Goal: Contribute content: Contribute content

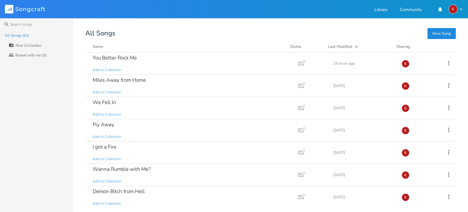
click at [442, 29] on button "New Song" at bounding box center [441, 33] width 28 height 11
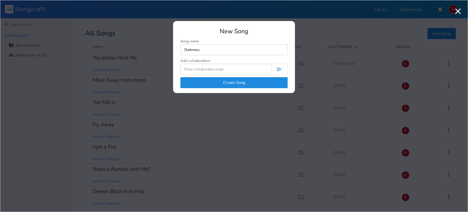
type input "Darkness"
click at [241, 81] on button "Create Song" at bounding box center [233, 82] width 107 height 11
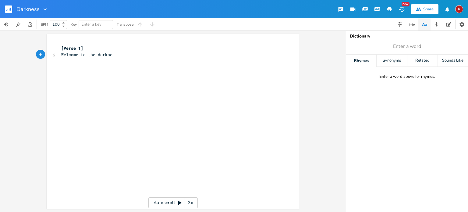
type textarea "Welcome to the darkness"
type textarea "a place the dwells inside"
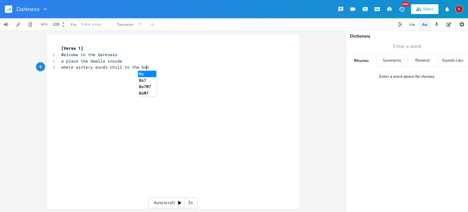
scroll to position [0, 68]
type textarea "where wintery winds chill to the bone"
type textarea "and sh"
type textarea "shadows abide"
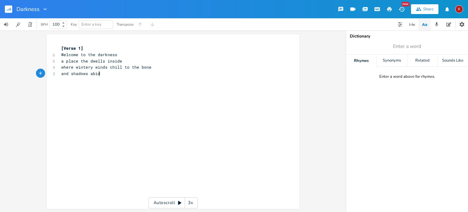
scroll to position [0, 27]
type textarea "resdie"
type textarea "ide"
type input "dark"
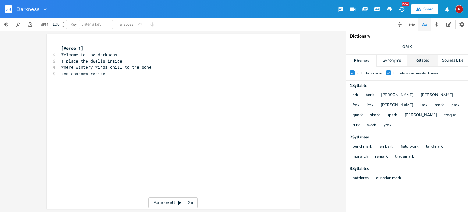
click at [418, 60] on div "Related" at bounding box center [422, 61] width 30 height 12
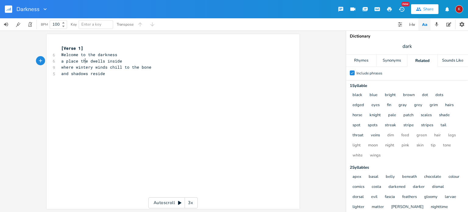
click at [83, 63] on span "a place the dwells inside" at bounding box center [91, 60] width 61 height 5
type textarea "at"
click at [84, 67] on span "where wintery winds chill to the bone" at bounding box center [106, 66] width 90 height 5
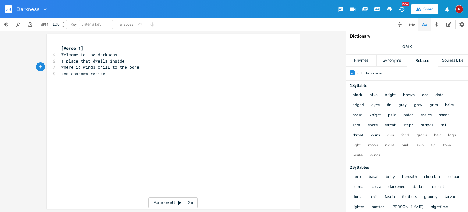
scroll to position [0, 5]
type textarea "icy"
click at [69, 73] on span "and shadows reside" at bounding box center [83, 73] width 44 height 5
type textarea "murky"
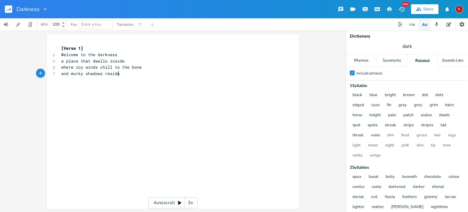
click at [118, 75] on pre "and murky shadows reside" at bounding box center [170, 73] width 220 height 6
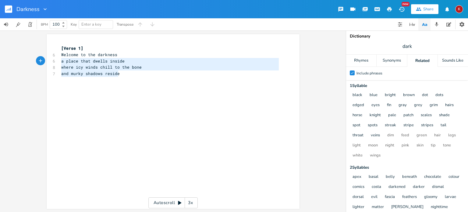
click at [47, 57] on div "Welcome to the darkness a place that dwells inside where icy winds chill to the…" at bounding box center [173, 121] width 253 height 175
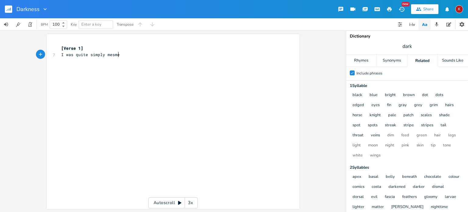
scroll to position [0, 51]
type textarea "I was quite simply mesmeerised"
click at [118, 56] on span "I was quite simply mesmeerised" at bounding box center [97, 54] width 73 height 5
click at [139, 55] on pre "I was quite simply mesmerised" at bounding box center [170, 54] width 220 height 6
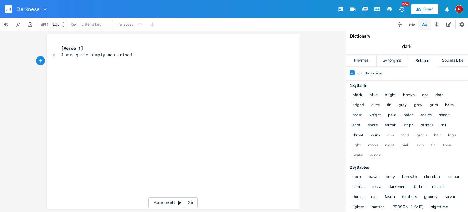
click at [405, 47] on input "dark" at bounding box center [407, 46] width 10 height 7
type input "wise"
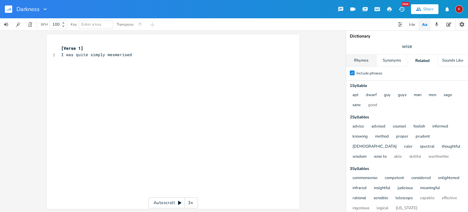
click at [364, 59] on div "Rhymes" at bounding box center [361, 61] width 30 height 12
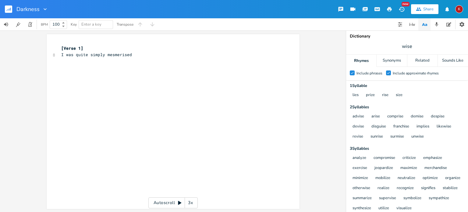
scroll to position [0, 0]
click at [132, 55] on pre "I was quite simply mesmerised" at bounding box center [170, 54] width 220 height 6
type textarea "by a man who"
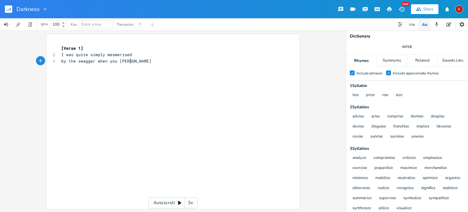
type textarea "the swagger when you walked"
type textarea "the way your"
click at [123, 61] on span "by the swagger when you walked" at bounding box center [97, 60] width 73 height 5
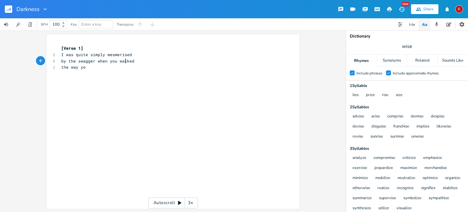
click at [123, 61] on span "by the swagger when you walked" at bounding box center [97, 60] width 73 height 5
type textarea "moved"
click at [90, 69] on pre "the way yo" at bounding box center [170, 67] width 220 height 6
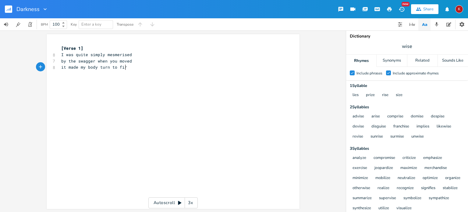
type textarea "it made my body turn to fire"
click at [410, 48] on input "wise" at bounding box center [407, 46] width 10 height 7
type input "moved"
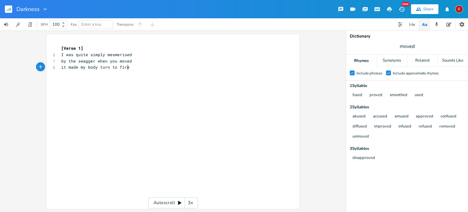
scroll to position [0, 0]
click at [131, 68] on pre "it made my body turn to fire" at bounding box center [170, 67] width 220 height 6
type textarea "like"
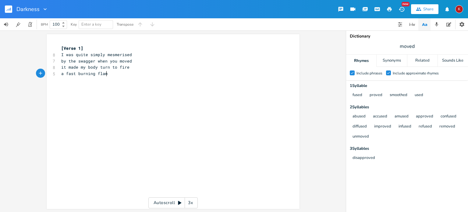
type textarea "a fast burning flame"
click at [76, 74] on span "a fast burning flame" at bounding box center [85, 73] width 49 height 5
type textarea "hot"
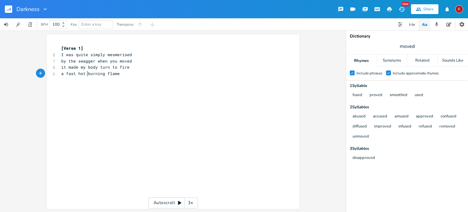
click at [121, 73] on pre "a fast hot burning flame" at bounding box center [170, 73] width 220 height 6
type textarea "and butterflies flew all around"
type textarea "blending with the heat"
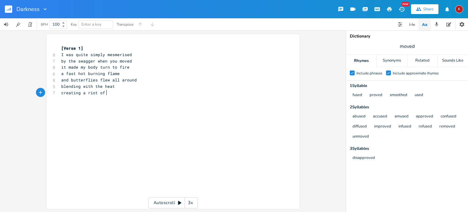
scroll to position [0, 30]
type textarea "creating a riot of passion"
type textarea "and da da da desire"
click at [409, 46] on input "moved" at bounding box center [407, 46] width 15 height 7
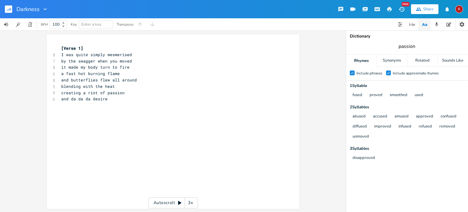
type input "passion"
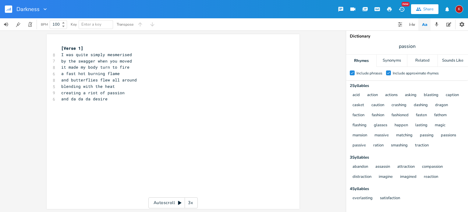
click at [71, 88] on span "blending with the heat" at bounding box center [88, 85] width 54 height 5
type textarea "merging"
drag, startPoint x: 88, startPoint y: 99, endPoint x: 69, endPoint y: 97, distance: 18.3
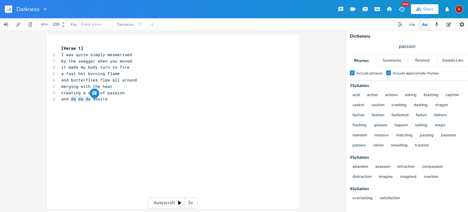
click at [69, 97] on span "and da da da desire" at bounding box center [84, 98] width 46 height 5
type textarea "a craving a"
click at [135, 107] on pre "​" at bounding box center [170, 105] width 220 height 6
click at [68, 101] on span "and a craving a desire" at bounding box center [88, 98] width 54 height 5
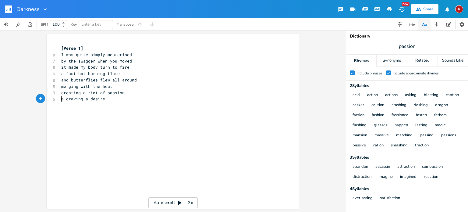
click at [80, 101] on span "a craving a desire" at bounding box center [83, 98] width 44 height 5
type textarea ","
click at [407, 48] on input "passion" at bounding box center [406, 46] width 17 height 7
type input "round"
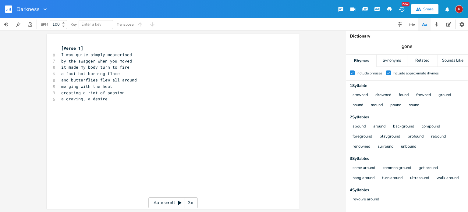
type input "gone"
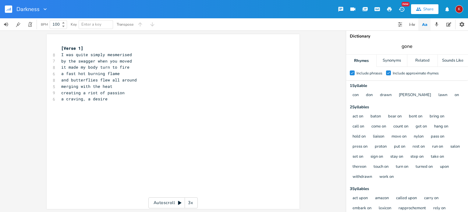
click at [410, 45] on input "gone" at bounding box center [406, 46] width 11 height 7
type input "shone"
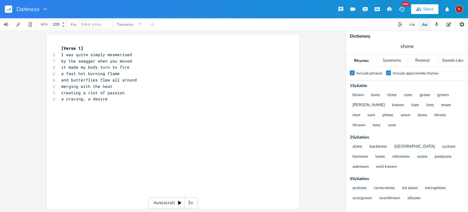
click at [46, 9] on icon "button" at bounding box center [45, 9] width 3 height 2
click at [57, 18] on span "Edit Rename" at bounding box center [50, 17] width 19 height 4
click at [39, 8] on input "Prince of Swagger" at bounding box center [38, 8] width 45 height 5
type input "Swagger"
click at [147, 84] on pre "merging with the heat" at bounding box center [170, 86] width 220 height 6
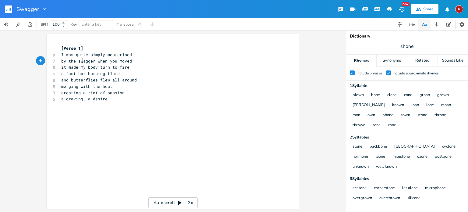
click at [81, 63] on span "by the swagger when you moved" at bounding box center [96, 60] width 71 height 5
type textarea "raunchy way"
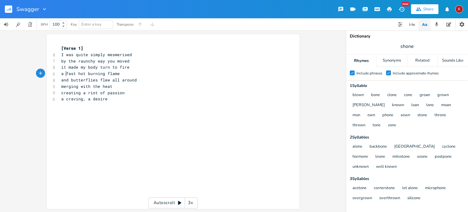
click at [65, 76] on pre "a fast hot burning flame" at bounding box center [170, 73] width 220 height 6
type textarea "rui"
type textarea "iot of desire"
click at [79, 81] on span "and butterflies flew all around" at bounding box center [99, 79] width 76 height 5
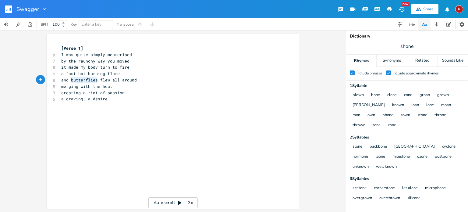
click at [79, 81] on span "and butterflies flew all around" at bounding box center [99, 79] width 76 height 5
type textarea "then you smiled,"
click at [109, 81] on pre "and then you smiled," at bounding box center [170, 80] width 220 height 6
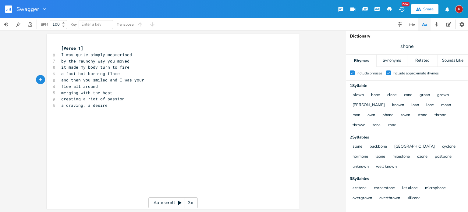
type textarea "and I was yours"
type textarea "though you didn't knopw"
type textarea "w it yet"
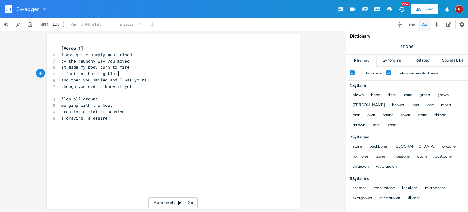
click at [119, 74] on pre "a fast hot burning flame" at bounding box center [170, 73] width 220 height 6
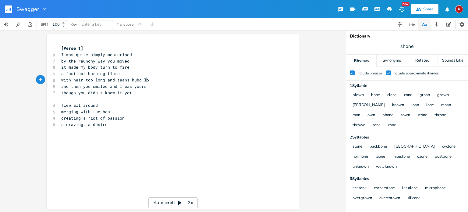
type textarea "with hair too long and jeans hubg low"
type textarea "ng low"
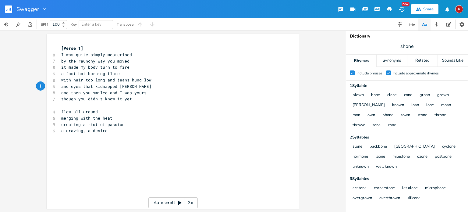
type textarea "and eyes that kidnapped mine"
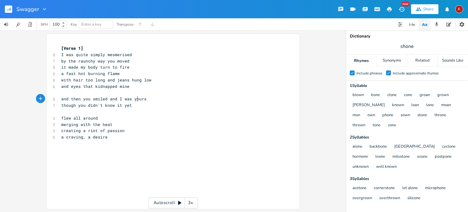
click at [136, 100] on span "and then you smiled and I was yours" at bounding box center [103, 98] width 85 height 5
type textarea "gone"
click at [106, 93] on pre "​" at bounding box center [170, 93] width 220 height 6
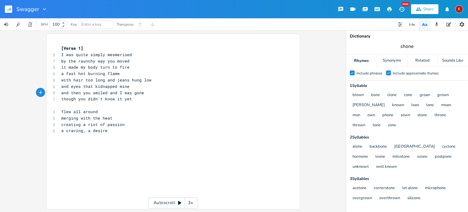
click at [403, 48] on input "shone" at bounding box center [406, 46] width 13 height 7
type input "low"
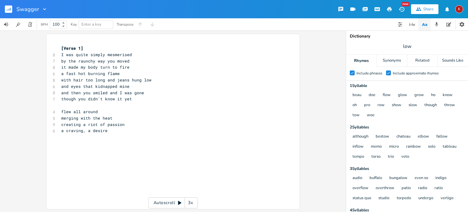
scroll to position [0, 0]
click at [133, 92] on span "and then you smiled and I was gone" at bounding box center [102, 92] width 83 height 5
type textarea "blown"
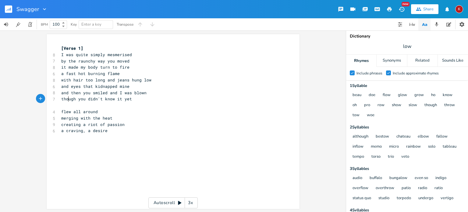
click at [65, 100] on span "though you didn't know it yet" at bounding box center [96, 98] width 71 height 5
type textarea "you said onw"
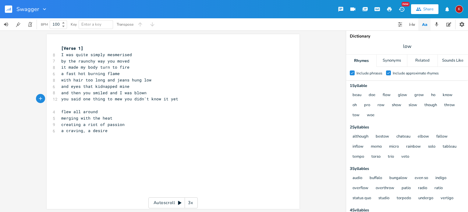
type textarea "e thing to mewe"
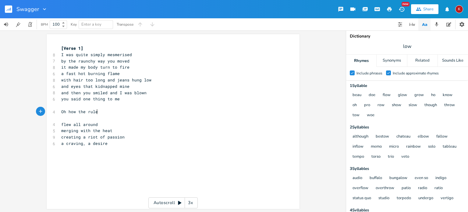
scroll to position [0, 31]
type textarea "Oh how the rulesdidn't apply"
click at [123, 114] on span "Oh how the rules didn't apply" at bounding box center [96, 111] width 71 height 5
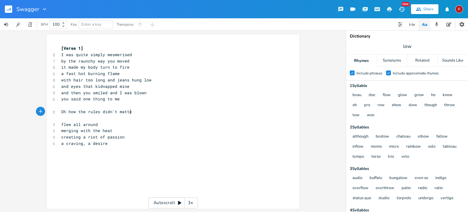
type textarea "matter"
click at [62, 117] on pre "​" at bounding box center [170, 118] width 220 height 6
type textarea "we drank too much"
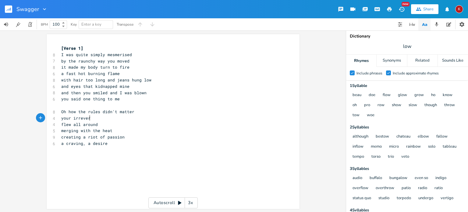
type textarea "your irrevere"
type textarea "ant ways"
click at [88, 56] on span "I was quite simply mesmerised" at bounding box center [96, 54] width 71 height 5
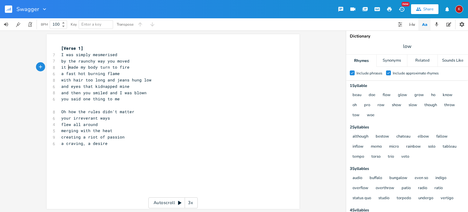
click at [65, 68] on span "it made my body turn to fire" at bounding box center [95, 66] width 68 height 5
click at [73, 55] on span "I was simply mesmerised" at bounding box center [89, 54] width 56 height 5
type textarea "quite"
click at [61, 68] on span "made my body turn to fire" at bounding box center [91, 66] width 61 height 5
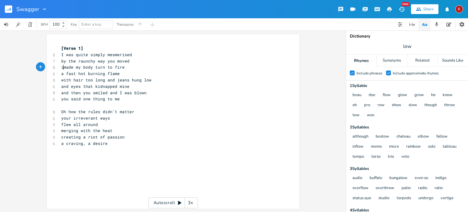
type textarea "it"
click at [63, 106] on pre "​" at bounding box center [170, 105] width 220 height 6
click at [133, 112] on pre "Oh how the rules didn't matter" at bounding box center [170, 111] width 220 height 6
type textarea "you discovered my"
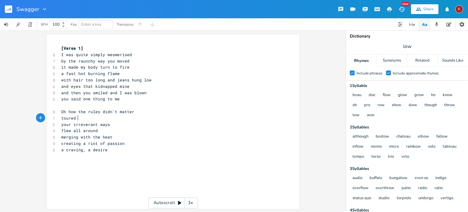
scroll to position [0, 12]
type textarea "toured my valleys and hills"
click at [61, 119] on span "toured my valleys and hills" at bounding box center [94, 117] width 66 height 5
type textarea "you"
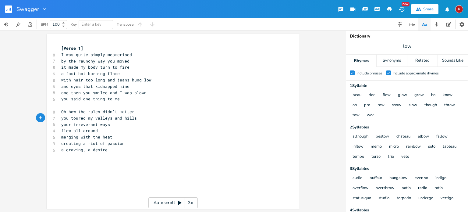
scroll to position [0, 7]
click at [84, 119] on span "toured my valleys and hills" at bounding box center [94, 117] width 66 height 5
type textarea "sweet"
type textarea "oft"
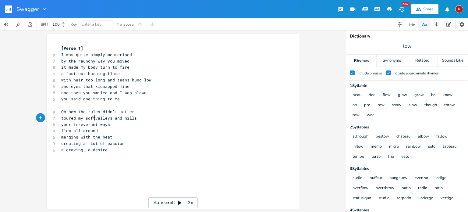
scroll to position [0, 5]
click at [141, 119] on pre "toured my soft valleys and hills" at bounding box center [170, 118] width 220 height 6
type textarea "listening to the Doors and Sky"
type textarea "nard"
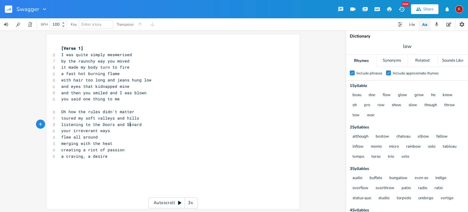
click at [127, 125] on span "listening to the Doors and Sknard" at bounding box center [101, 124] width 80 height 5
type textarea "y"
click at [147, 123] on pre "listening to the Doors and Skynard" at bounding box center [170, 124] width 220 height 6
click at [71, 125] on span "listening to the Doors and Skynard" at bounding box center [102, 124] width 83 height 5
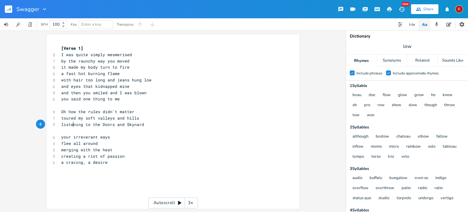
click at [71, 125] on span "listening to the Doors and Skynard" at bounding box center [102, 124] width 83 height 5
type textarea "playing"
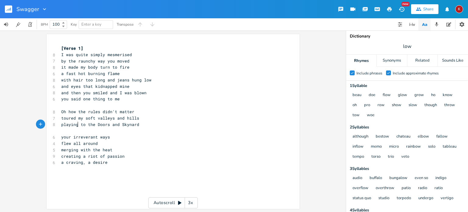
click at [68, 132] on pre "​" at bounding box center [170, 130] width 220 height 6
click at [82, 124] on span "playing to the Doors and Skynard" at bounding box center [100, 124] width 78 height 5
click at [68, 124] on span "playing the Doors and Skynard" at bounding box center [96, 124] width 71 height 5
type textarea "we played"
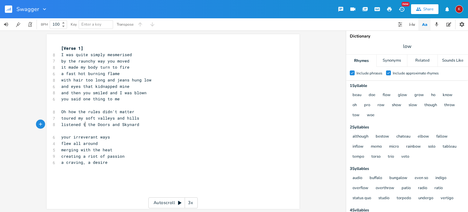
scroll to position [0, 19]
type textarea "listened to"
click at [69, 132] on pre "​" at bounding box center [170, 130] width 220 height 6
click at [74, 93] on span "and then you smiled and I was blown" at bounding box center [103, 92] width 85 height 5
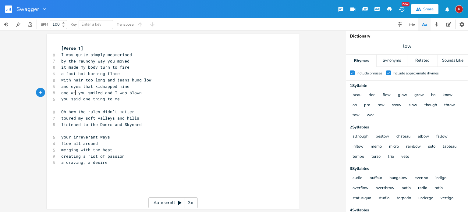
type textarea "when"
click at [111, 93] on span "and when you smiled and I was blown" at bounding box center [103, 92] width 85 height 5
type textarea "and"
click at [111, 93] on span "and when you smiled and I was blown" at bounding box center [103, 92] width 85 height 5
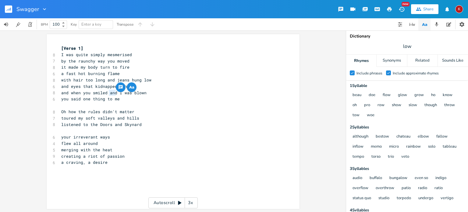
click at [74, 93] on span "and when you smiled and I was blown" at bounding box center [103, 92] width 85 height 5
type textarea "then"
click at [63, 130] on pre "​" at bounding box center [170, 130] width 220 height 6
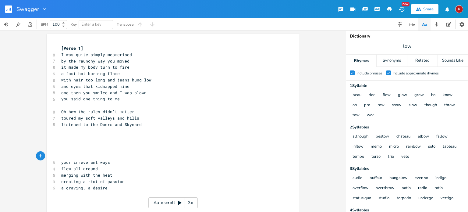
click at [61, 142] on pre "​" at bounding box center [170, 143] width 220 height 6
click at [62, 129] on pre "​" at bounding box center [170, 130] width 220 height 6
type textarea "showed me the ways of"
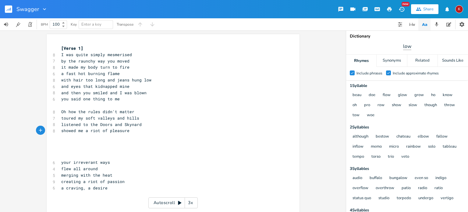
type textarea "a riot of pleasure"
click at [406, 48] on input "low" at bounding box center [407, 46] width 8 height 7
type input "name"
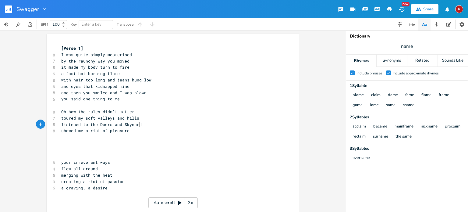
click at [143, 125] on pre "listened to the Doors and Skynard" at bounding box center [170, 124] width 220 height 6
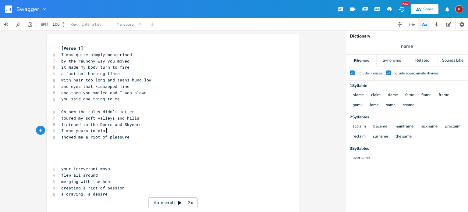
type textarea "I was yours to claim"
click at [129, 137] on pre "showed me a riot of pleasure" at bounding box center [170, 137] width 220 height 6
click at [67, 139] on span "showed me a riot of pleasure" at bounding box center [95, 136] width 68 height 5
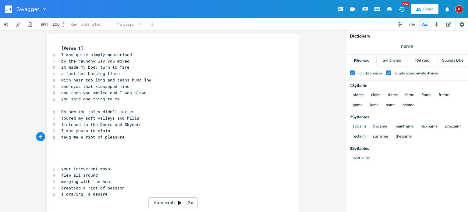
type textarea "taught"
type textarea "showed"
click at [63, 145] on pre "​" at bounding box center [170, 143] width 220 height 6
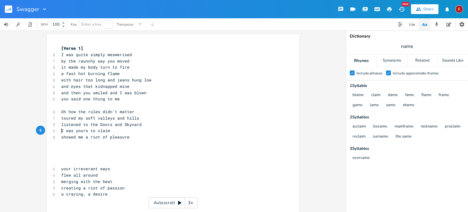
click at [61, 131] on span "I was yours to claim" at bounding box center [85, 130] width 49 height 5
type textarea "and"
click at [72, 138] on span "showed me a riot of pleasure" at bounding box center [95, 136] width 68 height 5
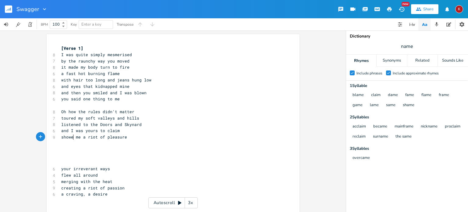
type textarea "ed"
click at [79, 146] on pre "​" at bounding box center [170, 143] width 220 height 6
type textarea "and"
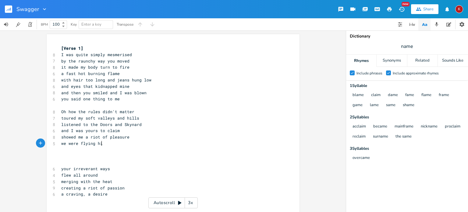
scroll to position [0, 35]
type textarea "we were flying high"
click at [60, 143] on pre "we were flying high" at bounding box center [170, 143] width 220 height 6
type textarea "and"
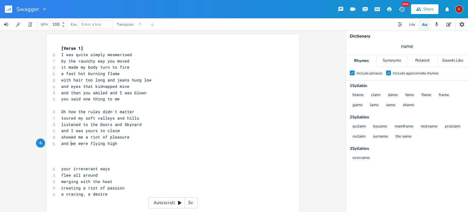
click at [118, 145] on pre "and we were flying high" at bounding box center [170, 143] width 220 height 6
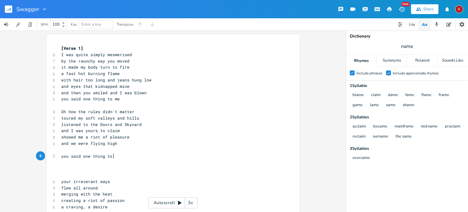
scroll to position [0, 44]
type textarea "you said one thing to me"
click at [67, 151] on pre "​" at bounding box center [170, 149] width 220 height 6
click at [407, 47] on input "name" at bounding box center [407, 46] width 12 height 7
type input "herd"
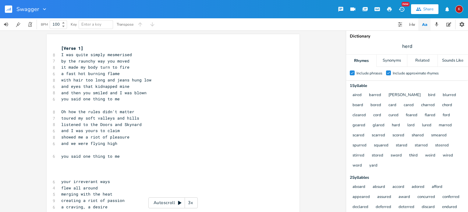
scroll to position [0, 0]
click at [90, 150] on pre "​" at bounding box center [170, 149] width 220 height 6
type textarea "felt like I was your treasure"
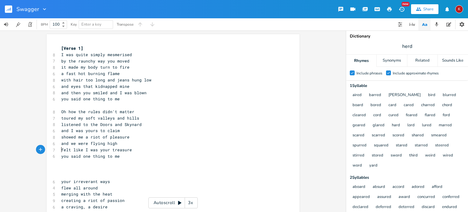
click at [60, 151] on pre "felt like I was your treasure" at bounding box center [170, 149] width 220 height 6
type textarea "I"
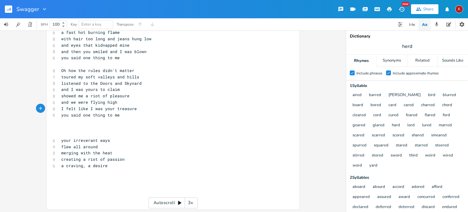
scroll to position [41, 0]
click at [60, 130] on pre "​" at bounding box center [170, 133] width 220 height 6
type textarea "In the car, driving fast"
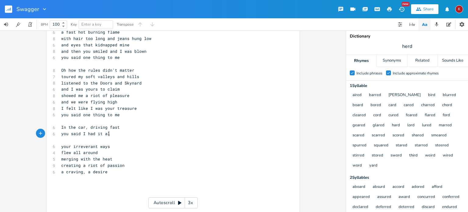
type textarea "you said I had it all"
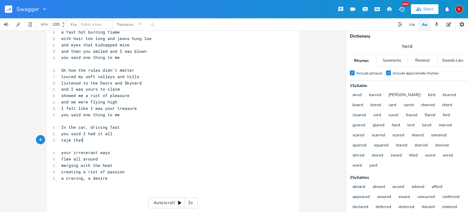
type textarea "taje that"
type textarea "ke that any way you lie"
type textarea "ke"
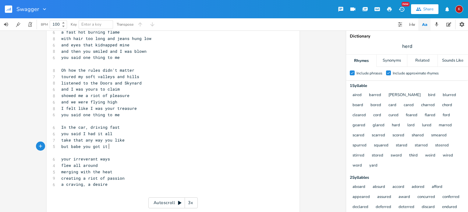
type textarea "but babe you got it all"
click at [61, 141] on span "take that any way you like" at bounding box center [92, 139] width 63 height 5
type textarea """
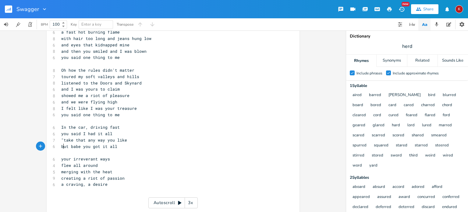
click at [62, 145] on span "but babe you got it all" at bounding box center [89, 145] width 56 height 5
type textarea "oh,"
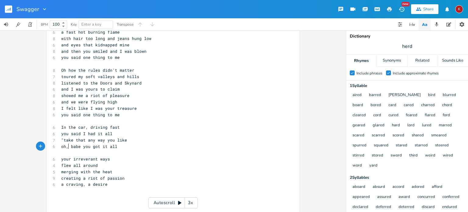
click at [118, 147] on pre "oh, babe you got it all" at bounding box center [170, 146] width 220 height 6
type textarea """
click at [62, 139] on span ""take that any way you like" at bounding box center [94, 139] width 66 height 5
click at [119, 145] on pre "oh, babe you got it all"" at bounding box center [170, 146] width 220 height 6
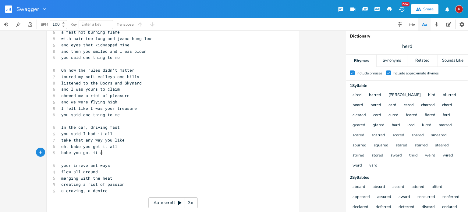
scroll to position [0, 32]
type textarea "babe you got it all"
click at [43, 7] on icon "button" at bounding box center [44, 9] width 6 height 6
click at [50, 15] on span "Edit Rename" at bounding box center [50, 17] width 19 height 4
type input "Y"
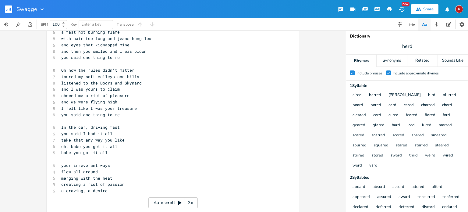
type input "Swagger"
click at [191, 91] on pre "and I was yours to claim" at bounding box center [170, 89] width 220 height 6
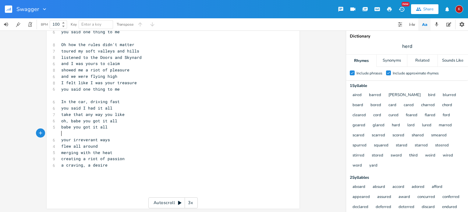
click at [61, 135] on pre "​" at bounding box center [170, 133] width 220 height 6
type textarea "You hig"
type textarea "tched a ride to the country"
click at [127, 141] on span "You hitched a ride to the country" at bounding box center [101, 139] width 80 height 5
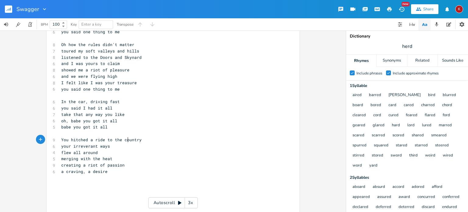
click at [127, 141] on span "You hitched a ride to the country" at bounding box center [101, 139] width 80 height 5
type textarea "sea"
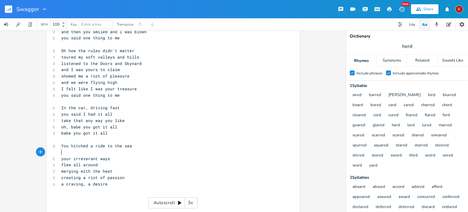
scroll to position [61, 0]
click at [60, 101] on pre "​" at bounding box center [170, 101] width 220 height 6
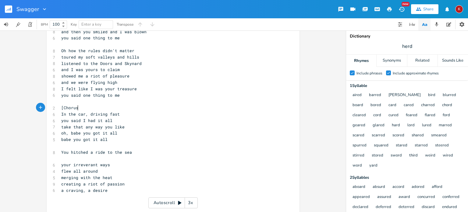
type textarea "[Chorus]"
click at [65, 152] on span "You hitched a ride to the sea" at bounding box center [96, 151] width 71 height 5
type textarea "You hitched a ride to the sea"
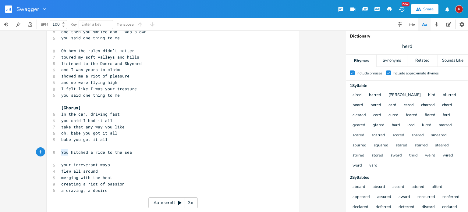
click at [65, 152] on span "You hitched a ride to the sea" at bounding box center [96, 151] width 71 height 5
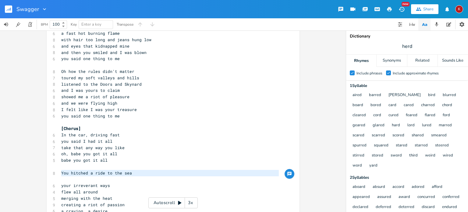
scroll to position [40, 0]
